Goal: Task Accomplishment & Management: Manage account settings

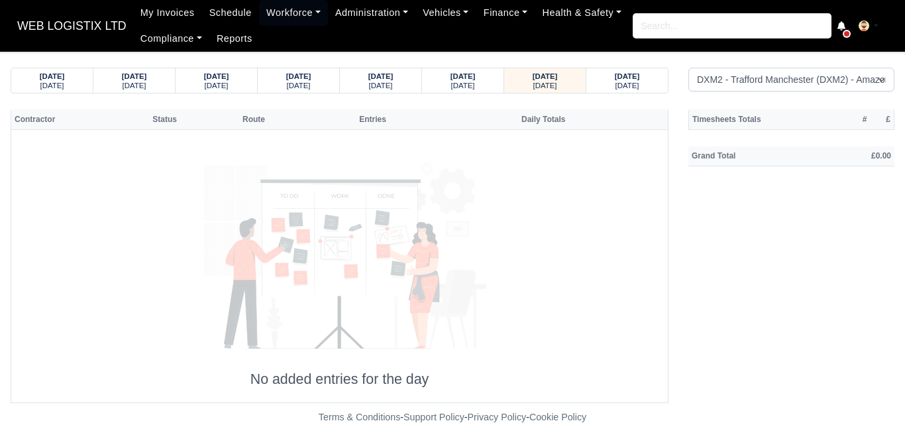
select select "1"
click at [640, 80] on strong "[DATE]" at bounding box center [627, 76] width 25 height 8
click at [558, 78] on strong "[DATE]" at bounding box center [545, 76] width 25 height 8
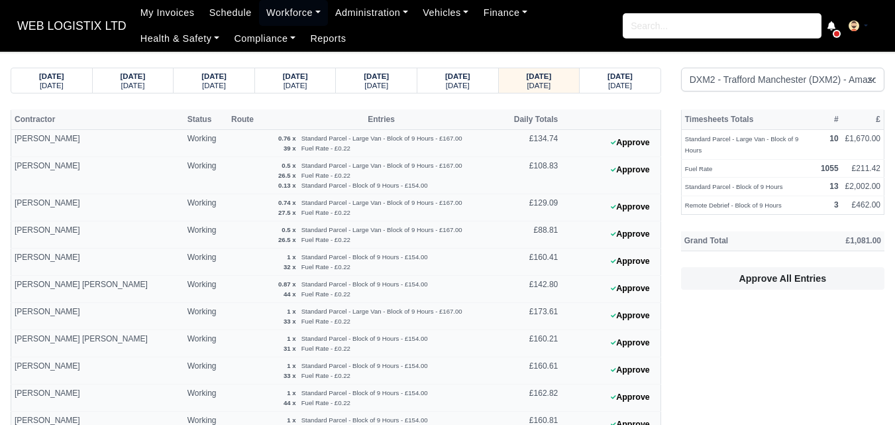
select select "1"
click at [643, 294] on button "Approve" at bounding box center [631, 288] width 54 height 19
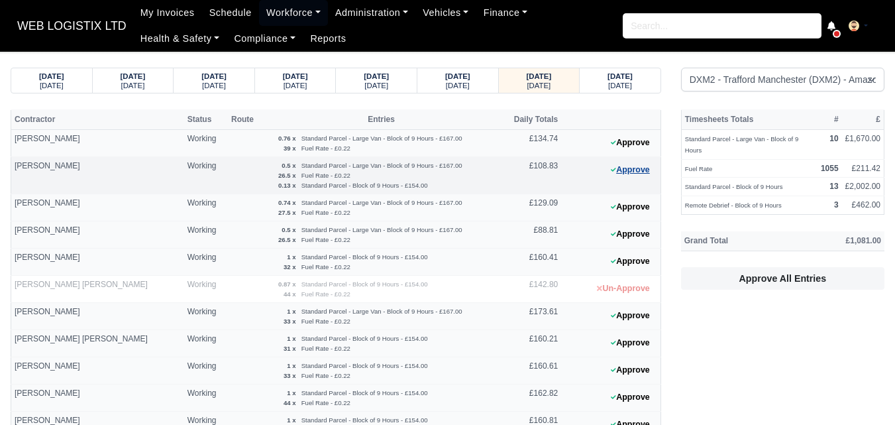
click at [643, 175] on button "Approve" at bounding box center [631, 169] width 54 height 19
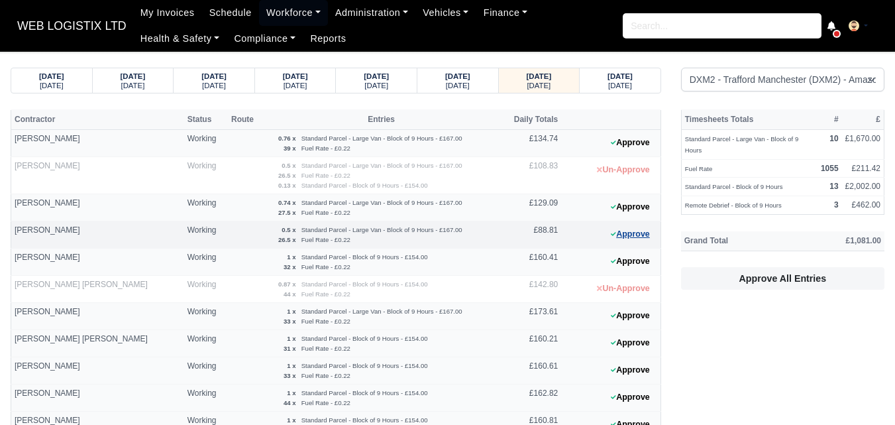
click at [648, 229] on button "Approve" at bounding box center [631, 234] width 54 height 19
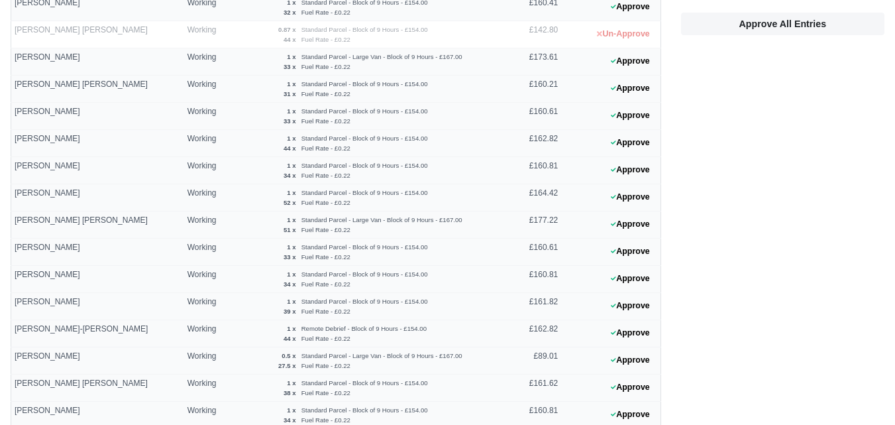
scroll to position [259, 0]
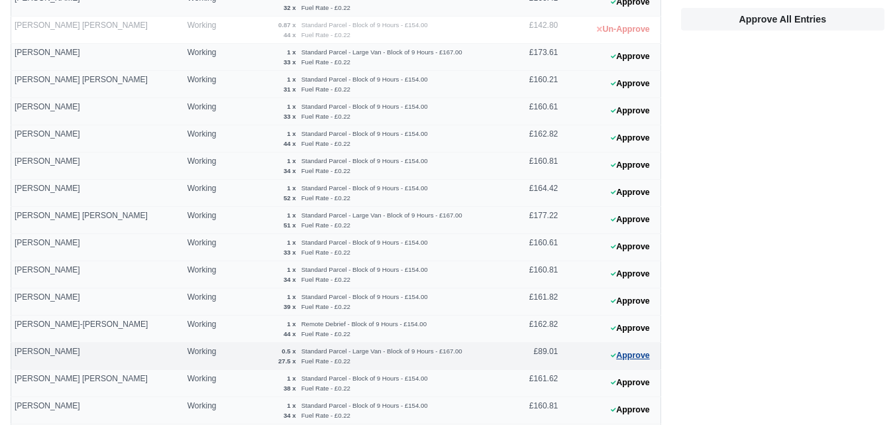
click at [639, 353] on button "Approve" at bounding box center [631, 355] width 54 height 19
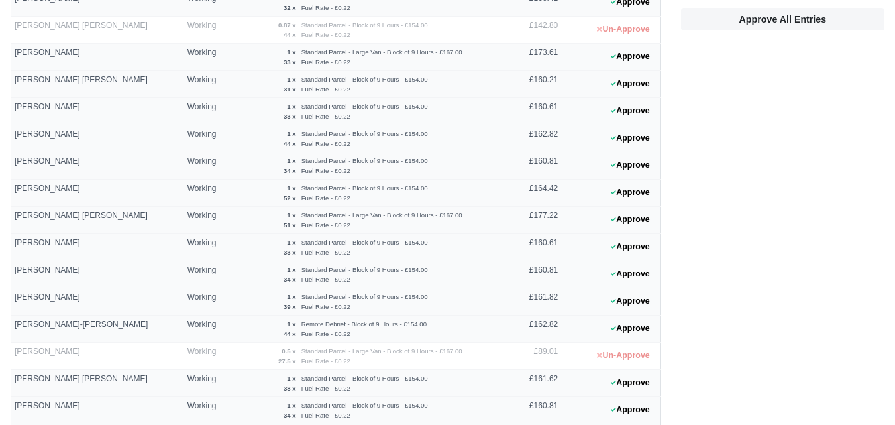
drag, startPoint x: 895, startPoint y: 282, endPoint x: 918, endPoint y: 148, distance: 136.0
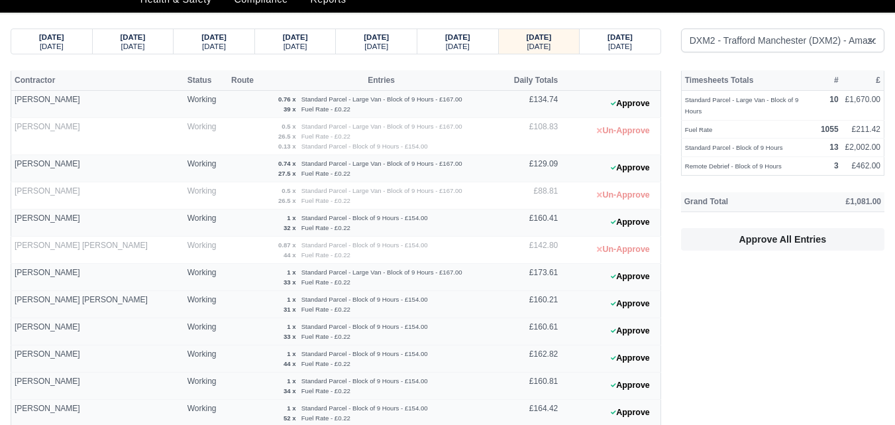
scroll to position [30, 0]
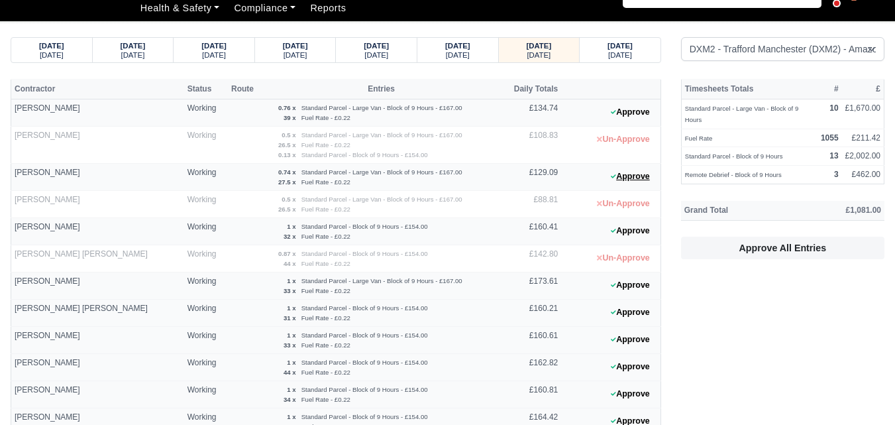
drag, startPoint x: 643, startPoint y: 175, endPoint x: 624, endPoint y: 94, distance: 83.3
click at [643, 174] on button "Approve" at bounding box center [631, 176] width 54 height 19
click at [639, 103] on button "Approve" at bounding box center [631, 112] width 54 height 19
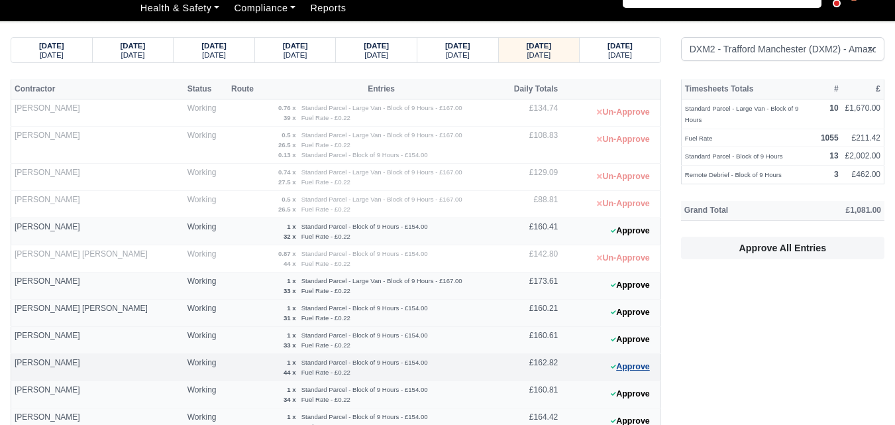
click at [653, 370] on button "Approve" at bounding box center [631, 366] width 54 height 19
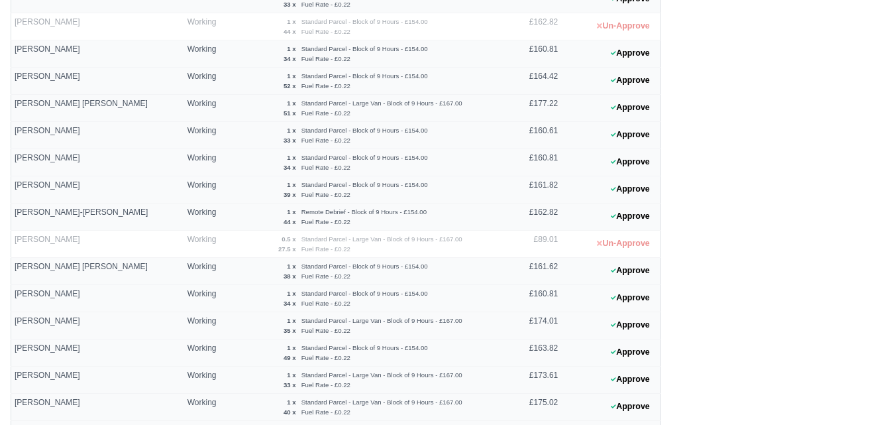
scroll to position [377, 0]
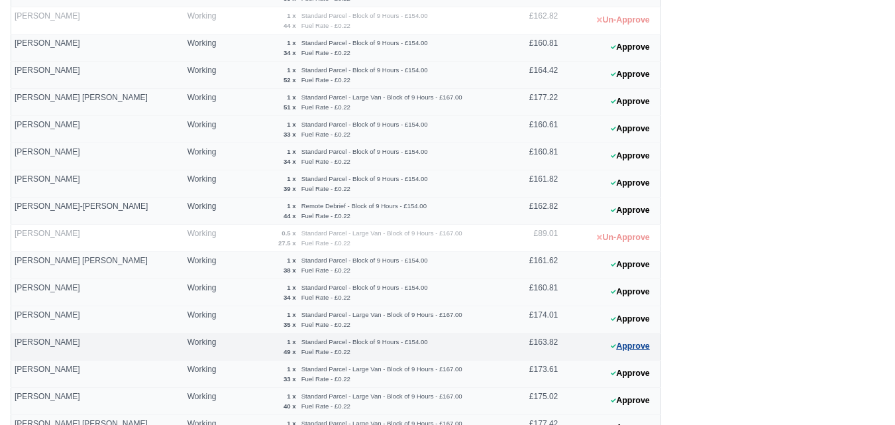
click at [645, 347] on button "Approve" at bounding box center [631, 346] width 54 height 19
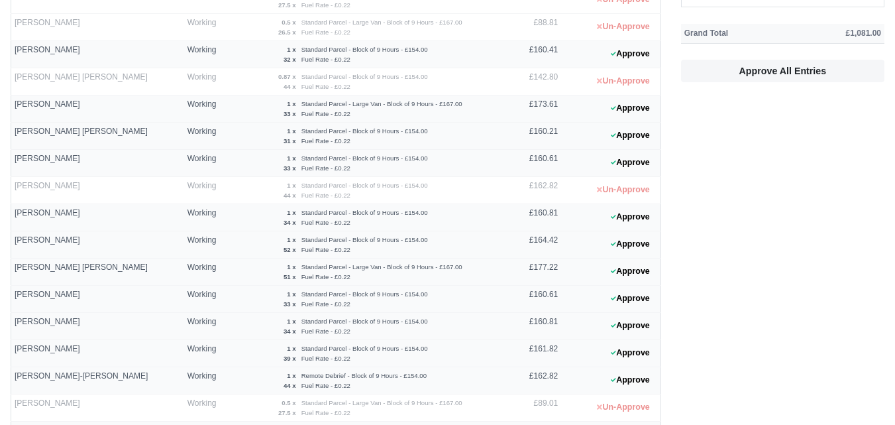
scroll to position [0, 0]
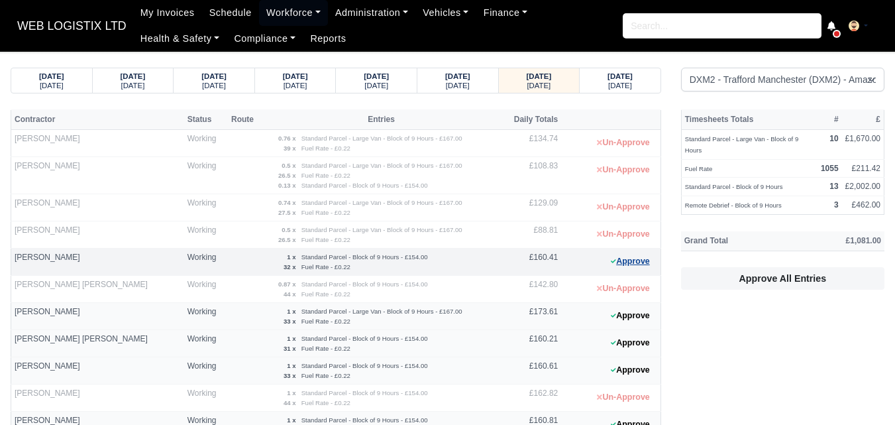
click at [625, 266] on button "Approve" at bounding box center [631, 261] width 54 height 19
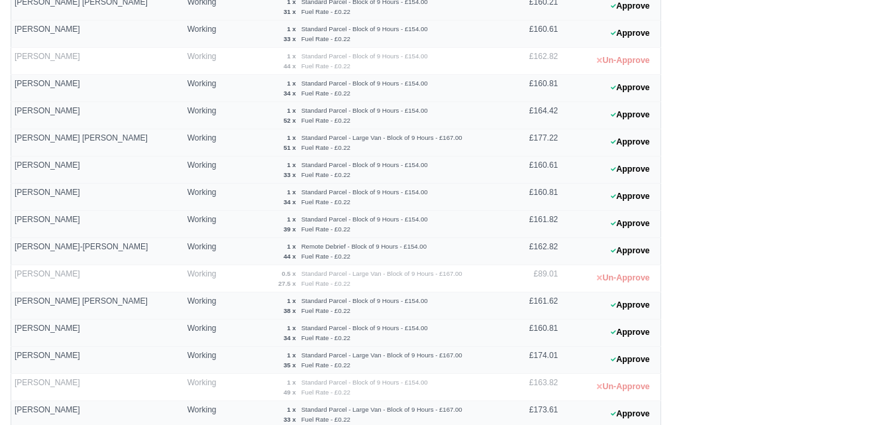
scroll to position [341, 0]
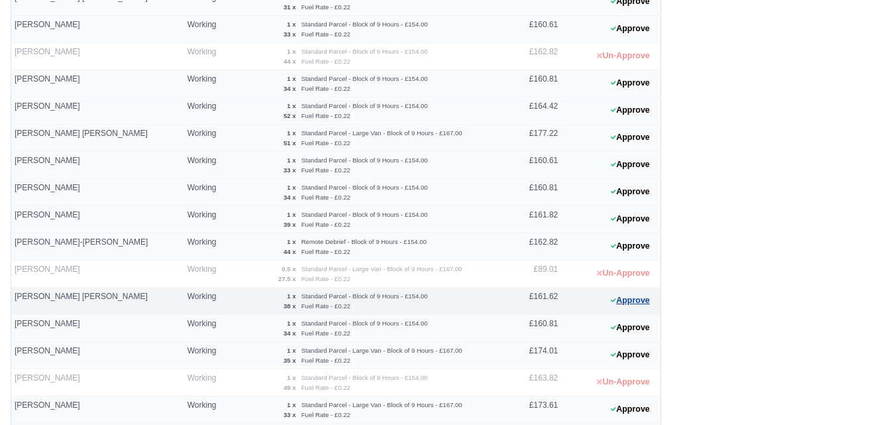
click at [610, 307] on button "Approve" at bounding box center [631, 300] width 54 height 19
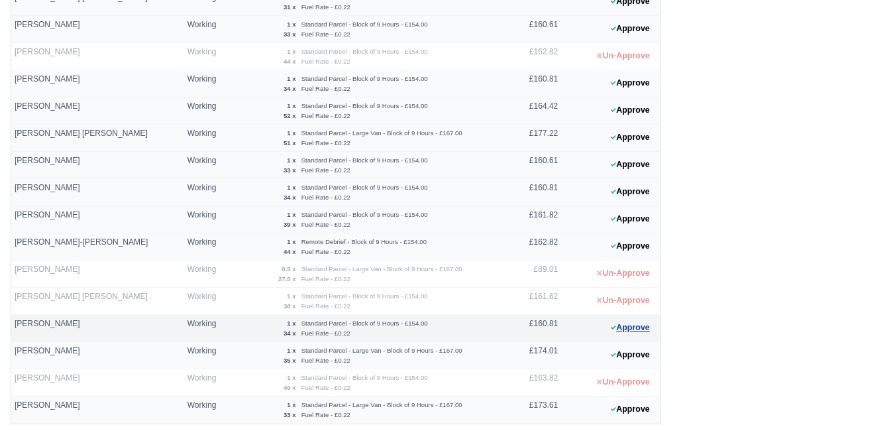
click at [626, 330] on button "Approve" at bounding box center [631, 327] width 54 height 19
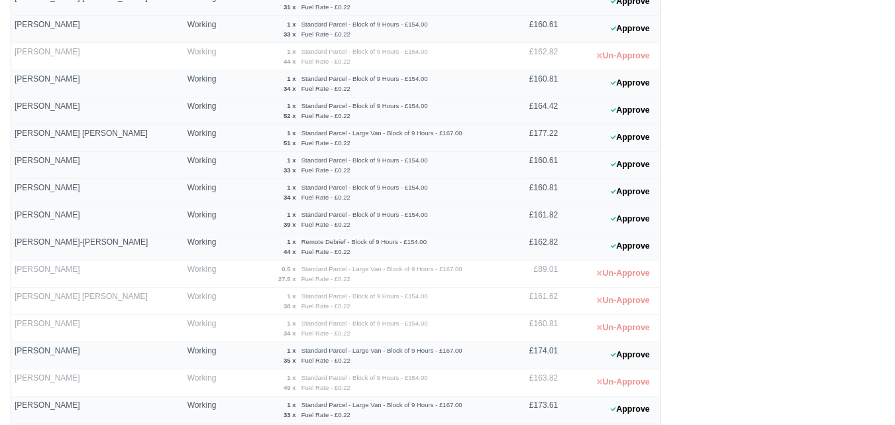
click at [729, 243] on div "Timesheets Totals # £ Standard Parcel - Large Van - Block of 9 Hours 10 £1,670.…" at bounding box center [782, 163] width 223 height 791
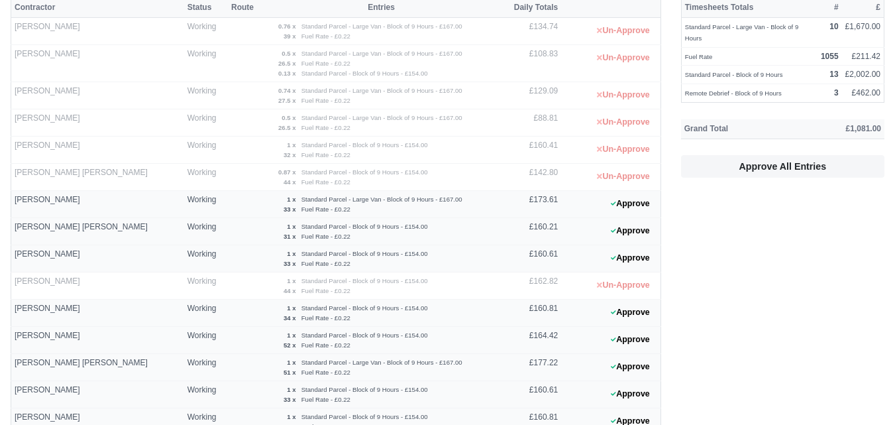
scroll to position [52, 0]
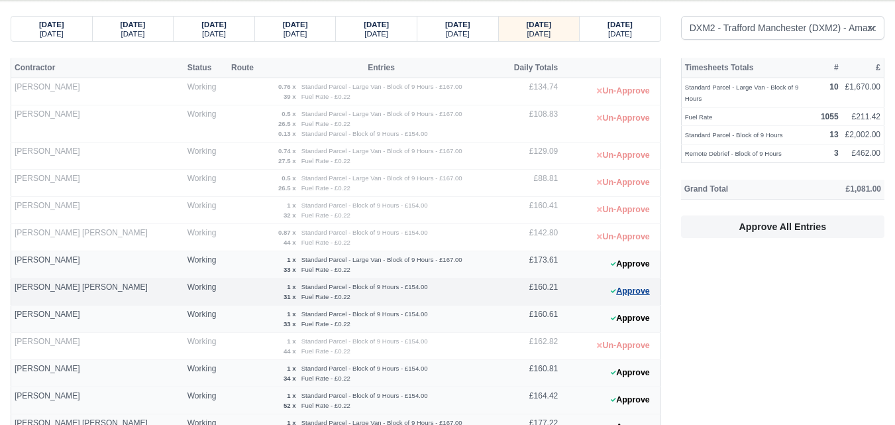
click at [620, 292] on button "Approve" at bounding box center [631, 291] width 54 height 19
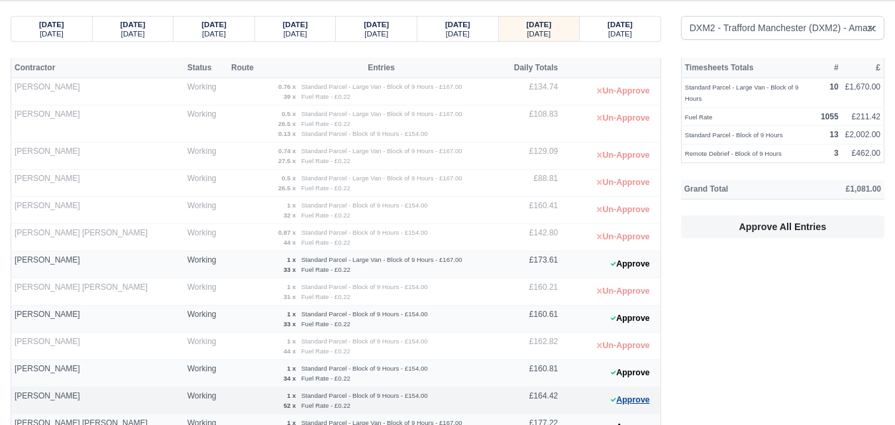
click at [631, 400] on button "Approve" at bounding box center [631, 399] width 54 height 19
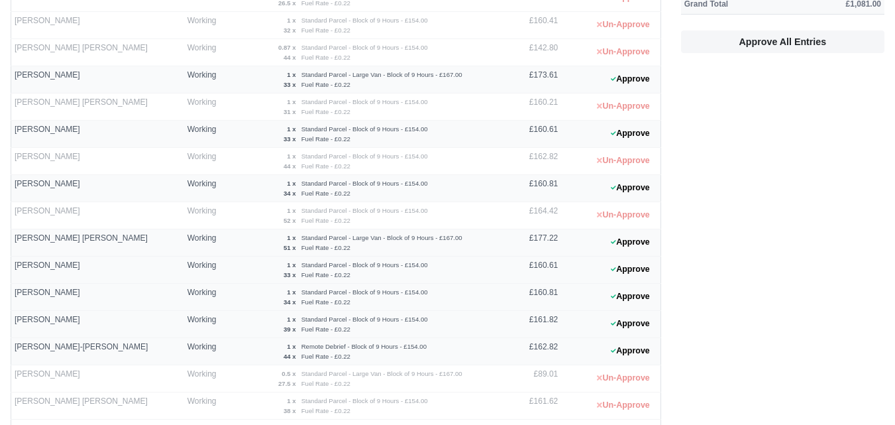
scroll to position [252, 0]
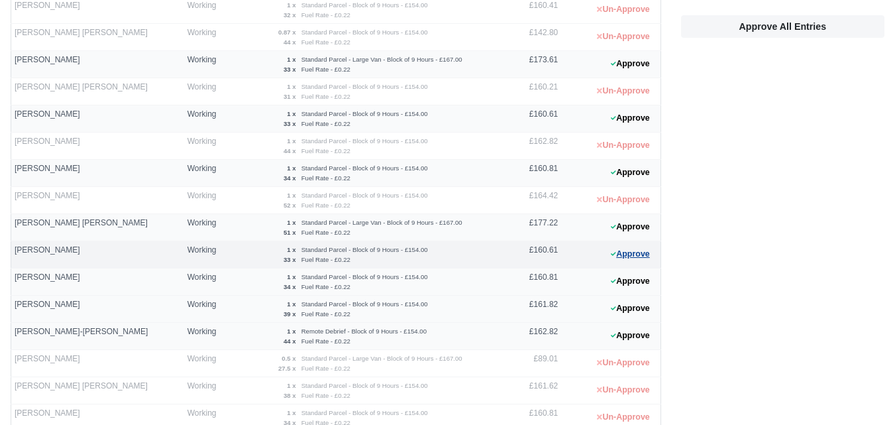
click at [649, 254] on button "Approve" at bounding box center [631, 254] width 54 height 19
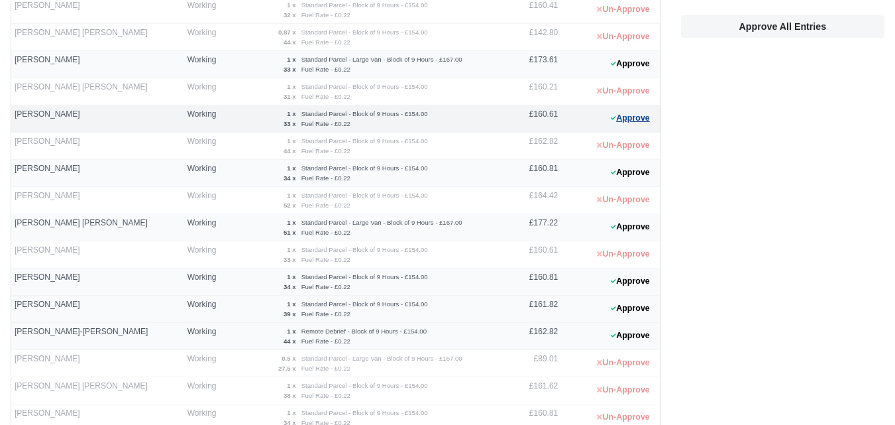
click at [643, 122] on button "Approve" at bounding box center [631, 118] width 54 height 19
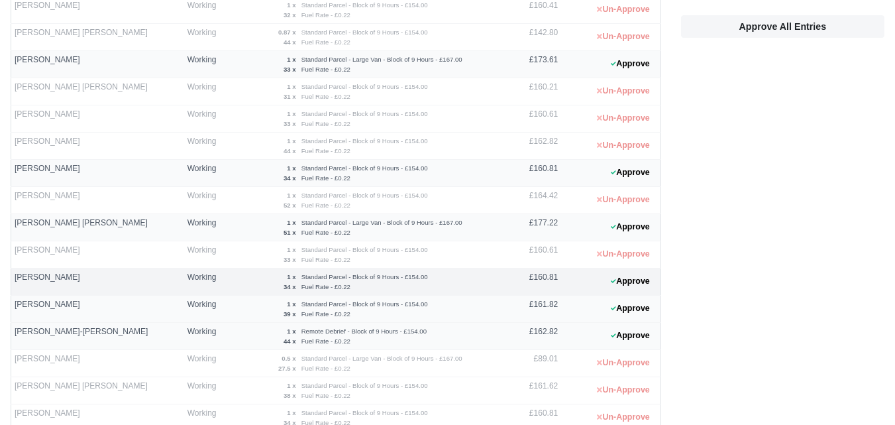
click at [613, 292] on 1755343625 "Approve" at bounding box center [610, 281] width 99 height 27
click at [622, 283] on button "Approve" at bounding box center [631, 281] width 54 height 19
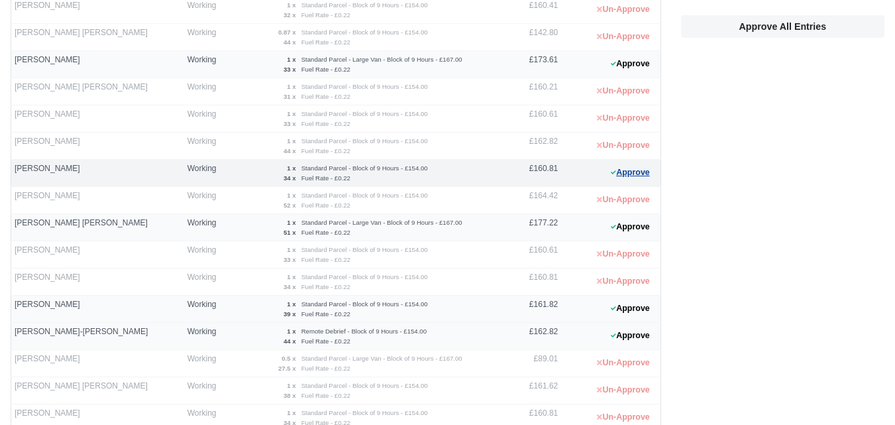
click at [634, 168] on button "Approve" at bounding box center [631, 172] width 54 height 19
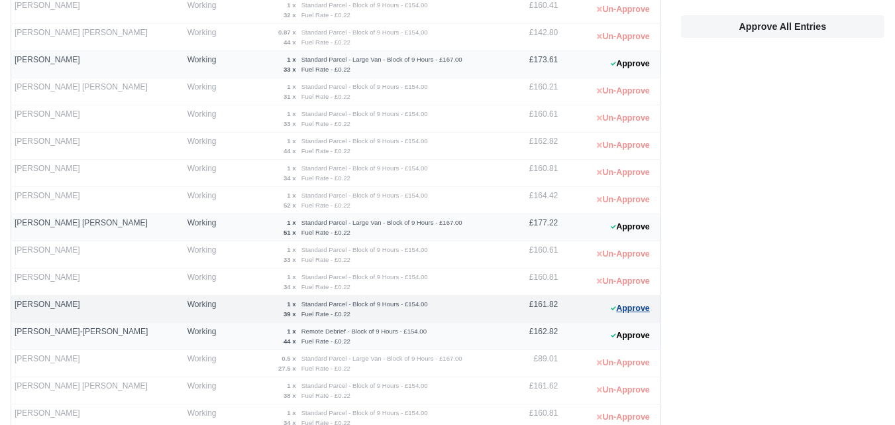
click at [629, 311] on button "Approve" at bounding box center [631, 308] width 54 height 19
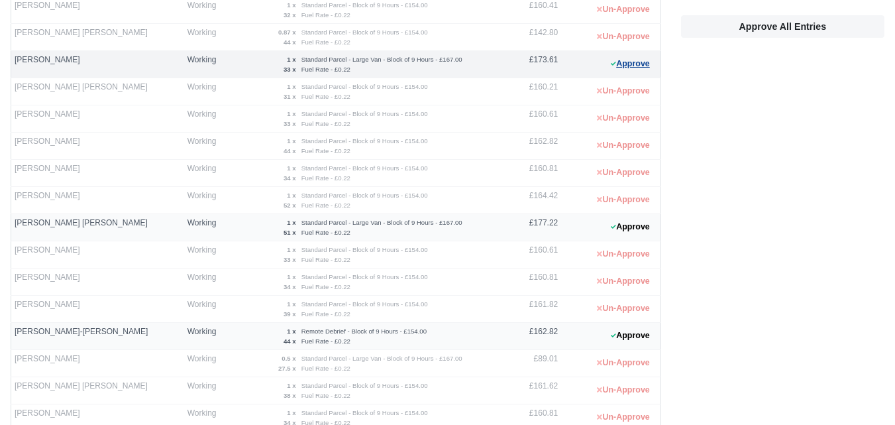
click at [643, 68] on button "Approve" at bounding box center [631, 63] width 54 height 19
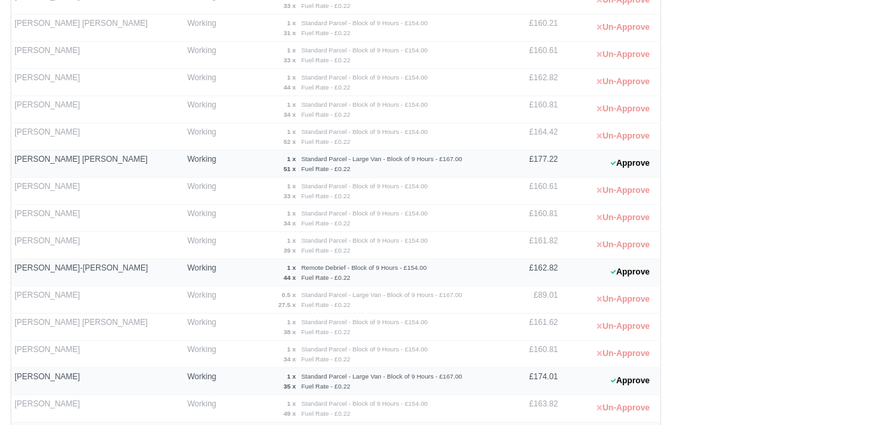
scroll to position [491, 0]
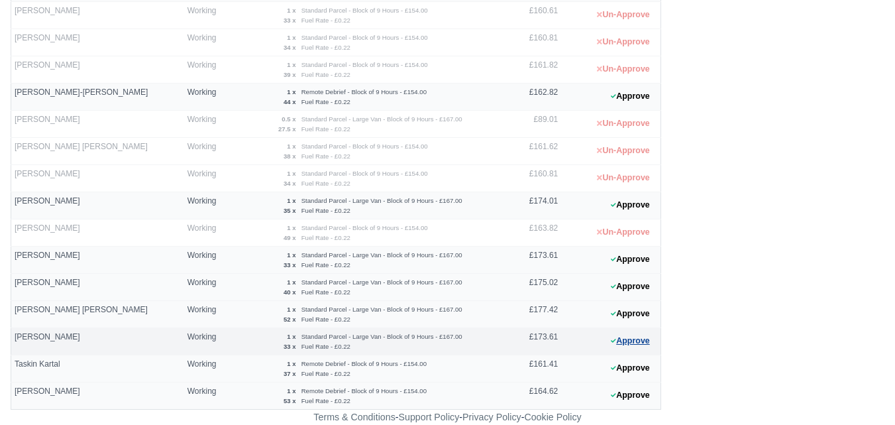
click at [633, 340] on button "Approve" at bounding box center [631, 340] width 54 height 19
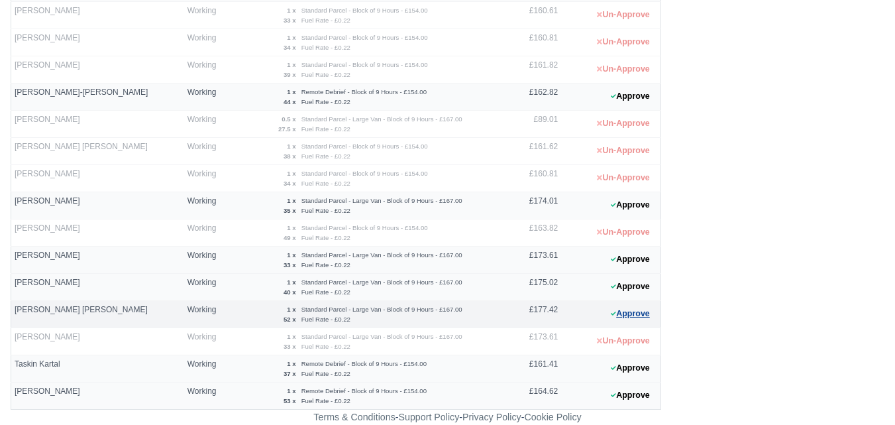
click at [628, 316] on button "Approve" at bounding box center [631, 313] width 54 height 19
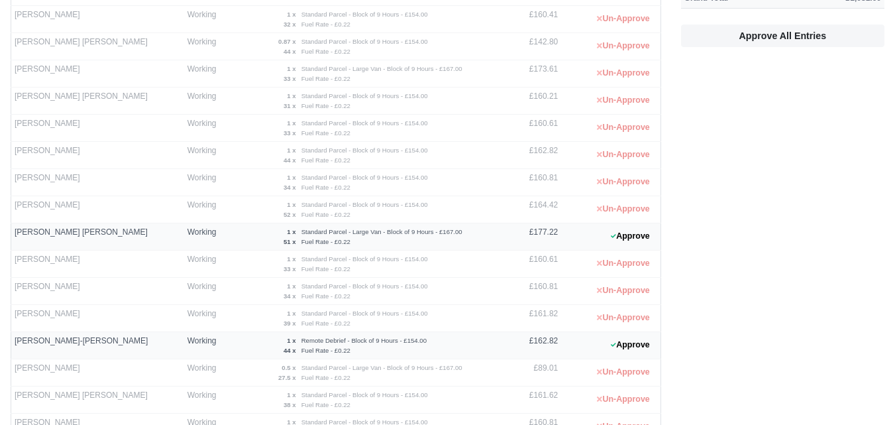
scroll to position [223, 0]
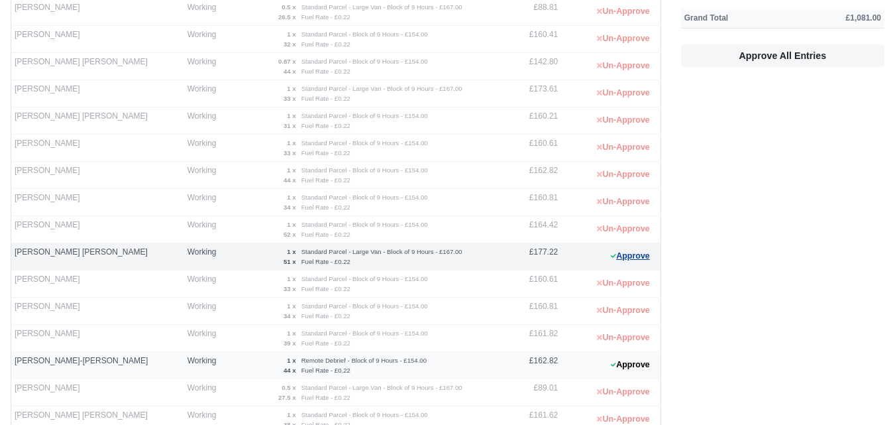
click at [615, 258] on icon at bounding box center [613, 256] width 5 height 8
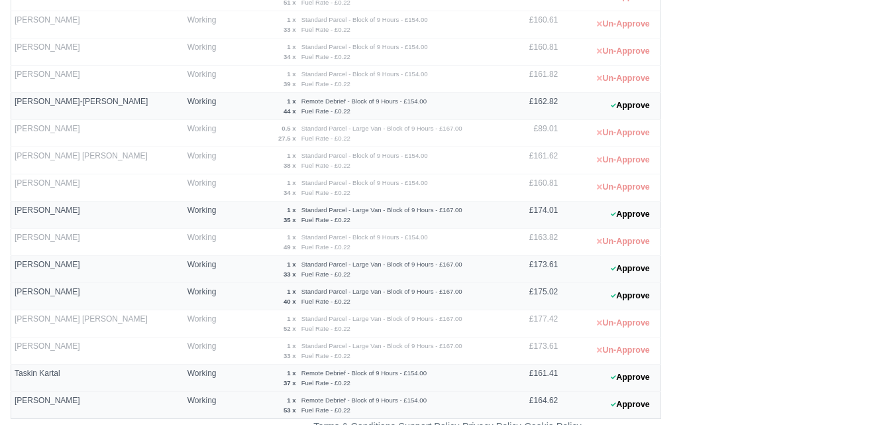
scroll to position [491, 0]
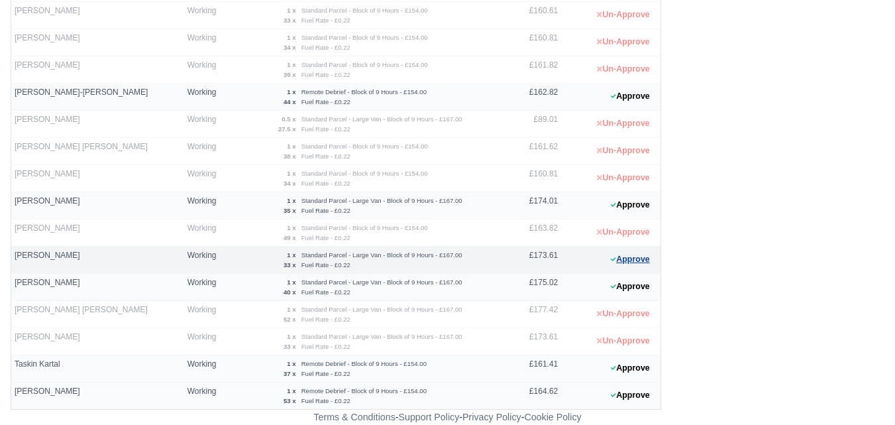
click at [624, 257] on button "Approve" at bounding box center [631, 259] width 54 height 19
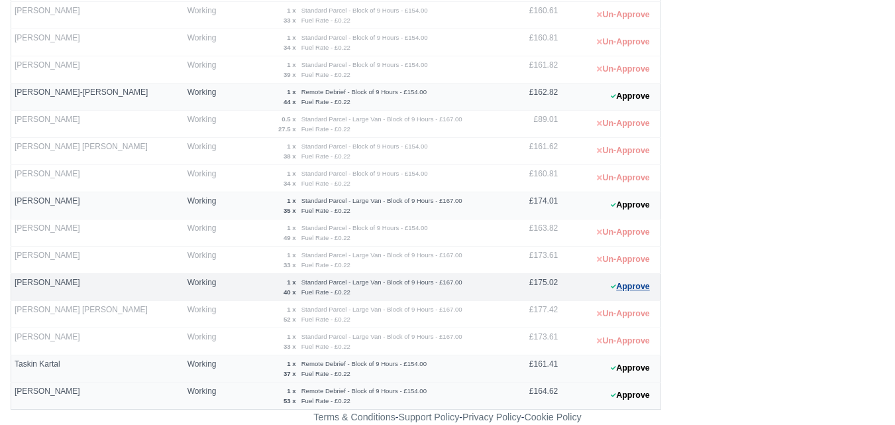
click at [645, 290] on button "Approve" at bounding box center [631, 286] width 54 height 19
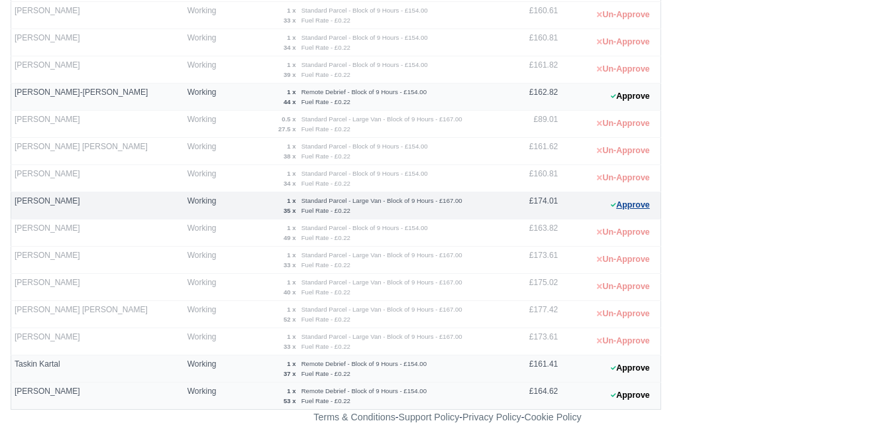
click at [635, 203] on button "Approve" at bounding box center [631, 204] width 54 height 19
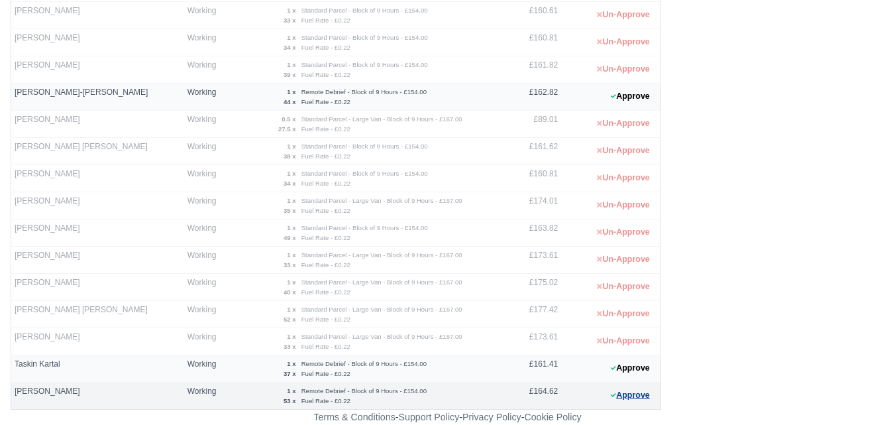
click at [627, 394] on button "Approve" at bounding box center [631, 395] width 54 height 19
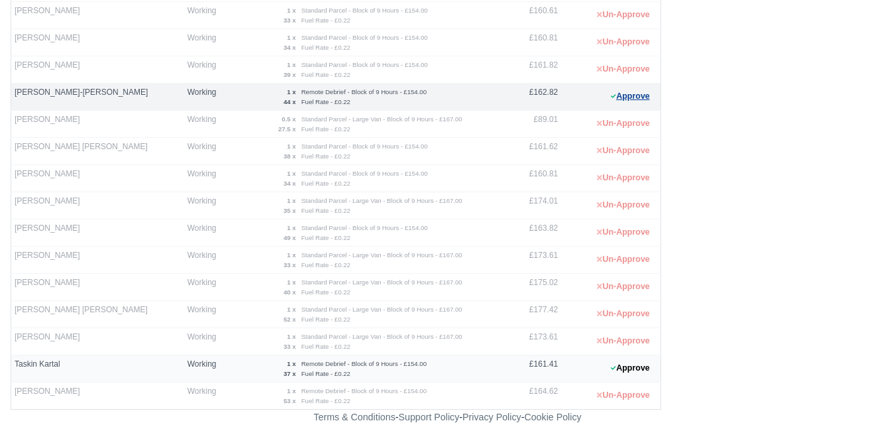
click at [625, 105] on button "Approve" at bounding box center [631, 96] width 54 height 19
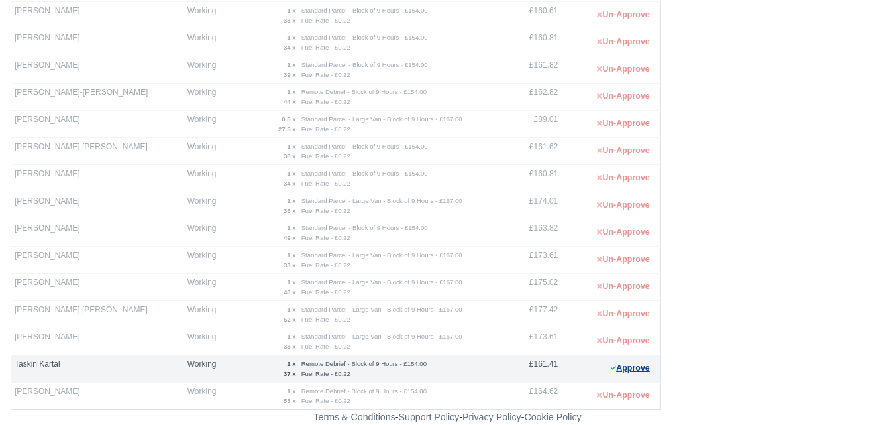
click at [614, 369] on icon at bounding box center [613, 368] width 5 height 8
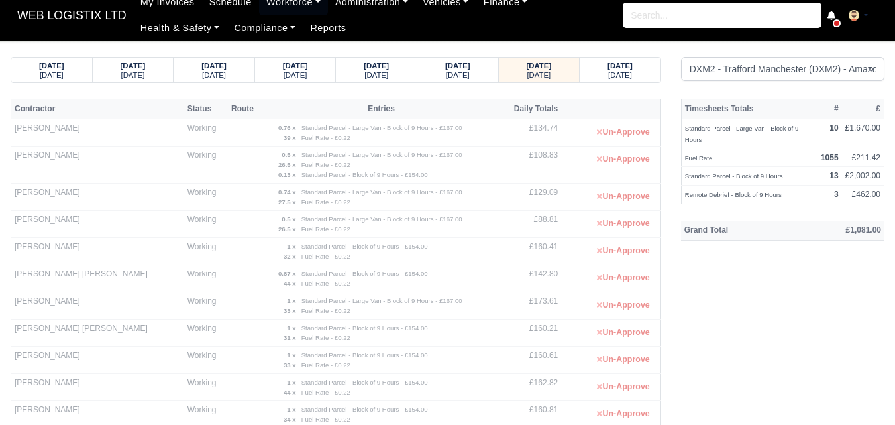
scroll to position [0, 0]
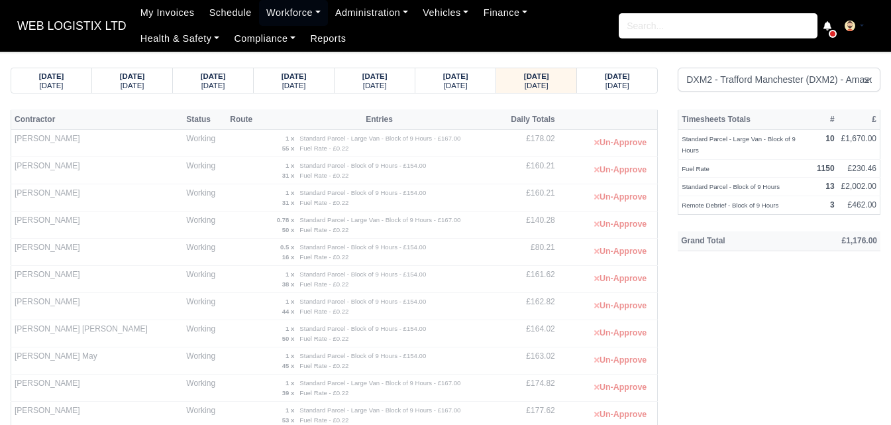
select select "1"
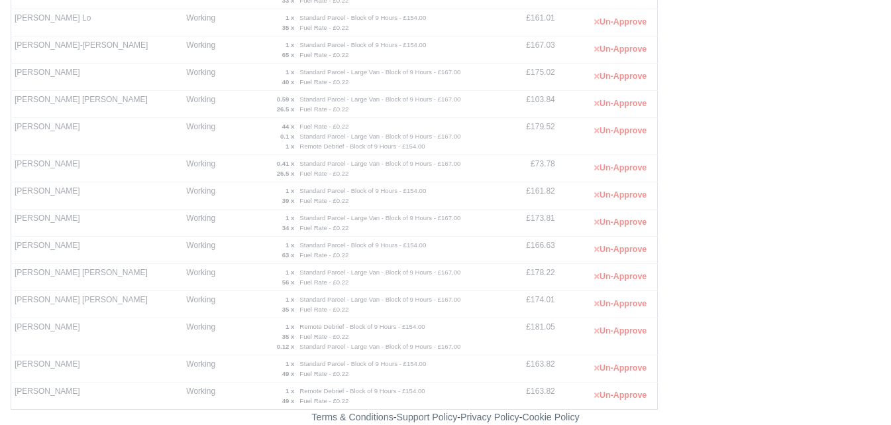
scroll to position [501, 0]
